Goal: Information Seeking & Learning: Compare options

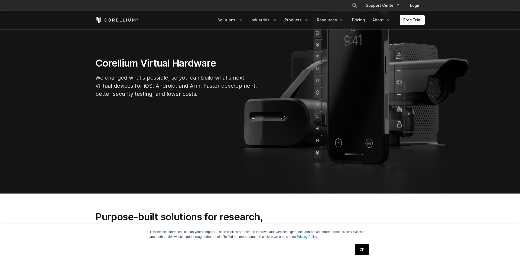
scroll to position [6, 0]
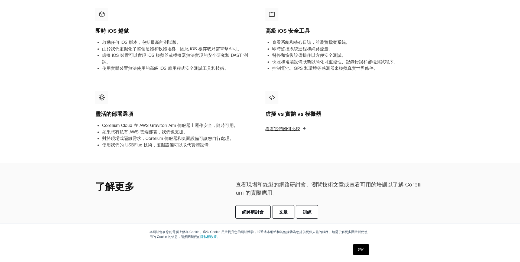
scroll to position [195, 0]
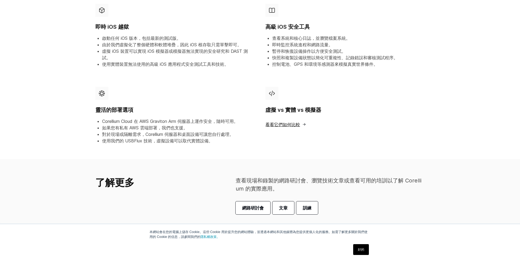
click at [287, 124] on font "看看它們如何比較" at bounding box center [282, 124] width 35 height 5
click at [290, 124] on font "看看它們如何比較" at bounding box center [282, 124] width 35 height 5
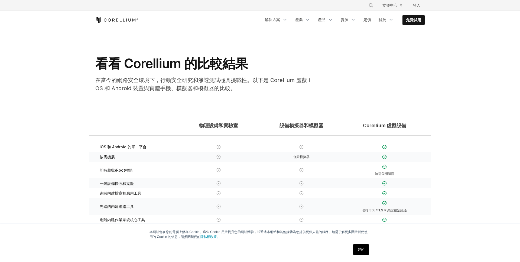
click at [401, 72] on div "看看 Corellium 的比較結果 在當今的網路安全環境下，行動安全研究和滲透測試極具挑戰性。以下是 Corellium 虛擬 iOS 和 Android …" at bounding box center [260, 76] width 340 height 41
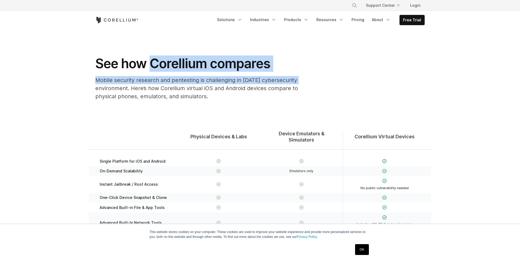
drag, startPoint x: 311, startPoint y: 79, endPoint x: 154, endPoint y: 70, distance: 157.0
click at [154, 70] on div "See how Corellium compares Mobile security research and pentesting is challengi…" at bounding box center [203, 80] width 227 height 49
copy div "Corellium compares Mobile security research and pentesting is challenging in [D…"
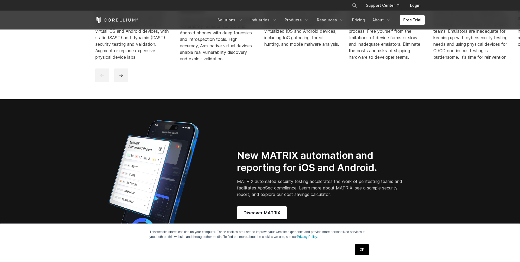
scroll to position [556, 0]
